Goal: Task Accomplishment & Management: Manage account settings

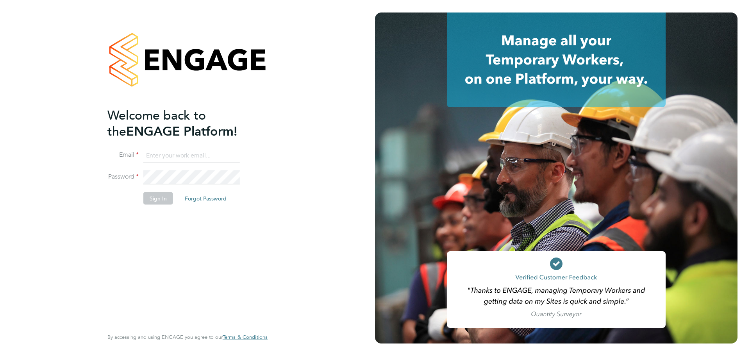
type input "[EMAIL_ADDRESS][PERSON_NAME][DOMAIN_NAME]"
click at [153, 194] on button "Sign In" at bounding box center [158, 198] width 30 height 12
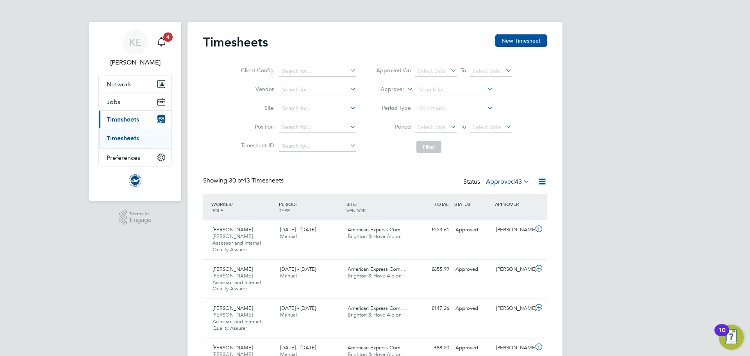
click at [133, 139] on link "Timesheets" at bounding box center [123, 137] width 32 height 7
click at [522, 181] on icon at bounding box center [522, 181] width 0 height 11
click at [500, 213] on li "Submitted" at bounding box center [503, 217] width 36 height 11
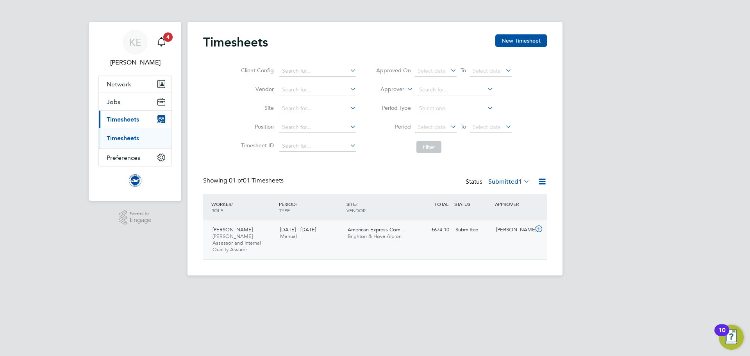
click at [475, 231] on div "Submitted" at bounding box center [472, 229] width 41 height 13
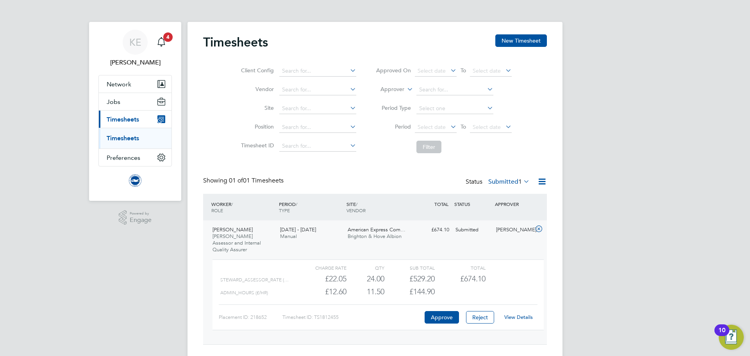
click at [526, 313] on link "View Details" at bounding box center [518, 316] width 28 height 7
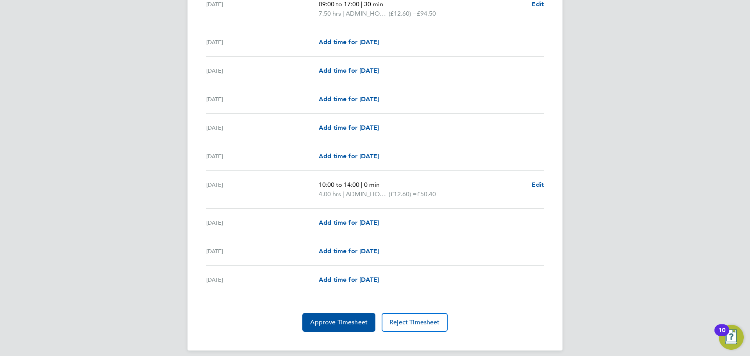
scroll to position [900, 0]
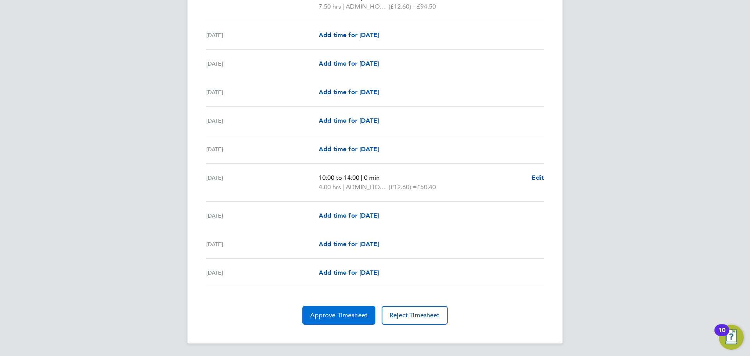
click at [310, 320] on button "Approve Timesheet" at bounding box center [338, 315] width 73 height 19
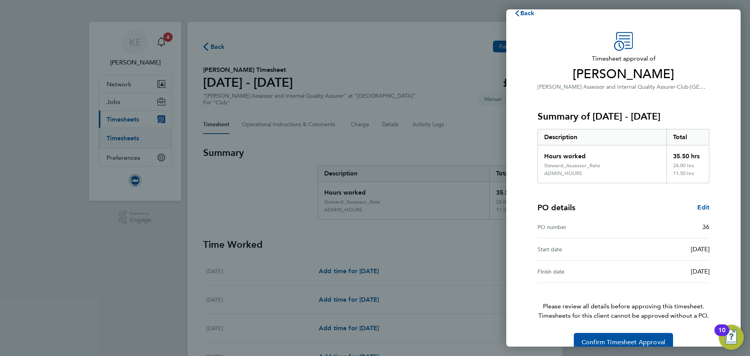
scroll to position [26, 0]
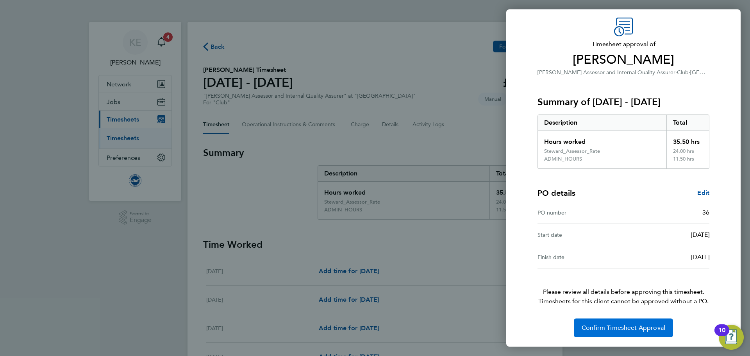
click at [622, 330] on span "Confirm Timesheet Approval" at bounding box center [623, 328] width 84 height 8
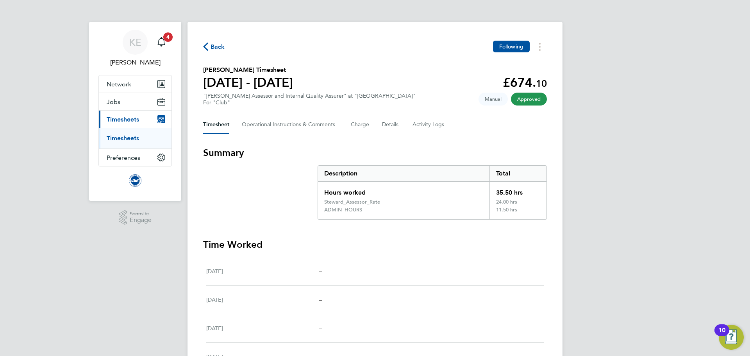
click at [135, 27] on app-nav-user-info "KE Kayleigh Evans Notifications 4" at bounding box center [134, 48] width 73 height 53
click at [134, 42] on span "KE" at bounding box center [135, 42] width 12 height 10
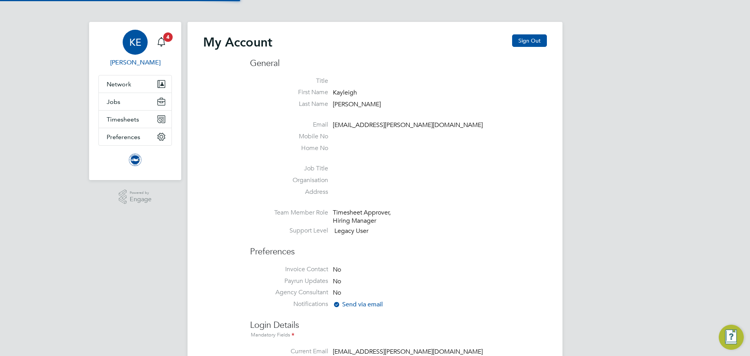
type input "[EMAIL_ADDRESS][PERSON_NAME][DOMAIN_NAME]"
click at [114, 119] on span "Timesheets" at bounding box center [123, 119] width 32 height 7
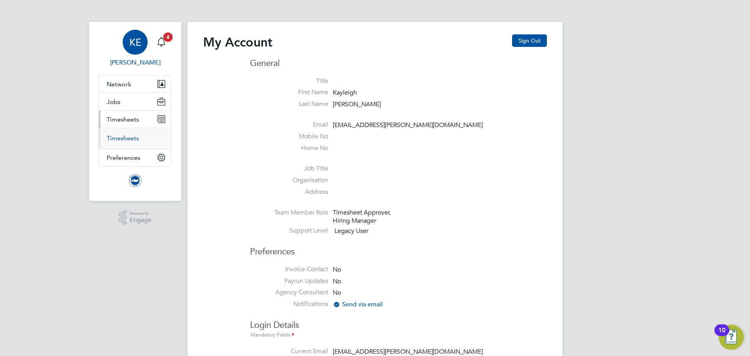
click at [134, 139] on link "Timesheets" at bounding box center [123, 137] width 32 height 7
